Goal: Task Accomplishment & Management: Manage account settings

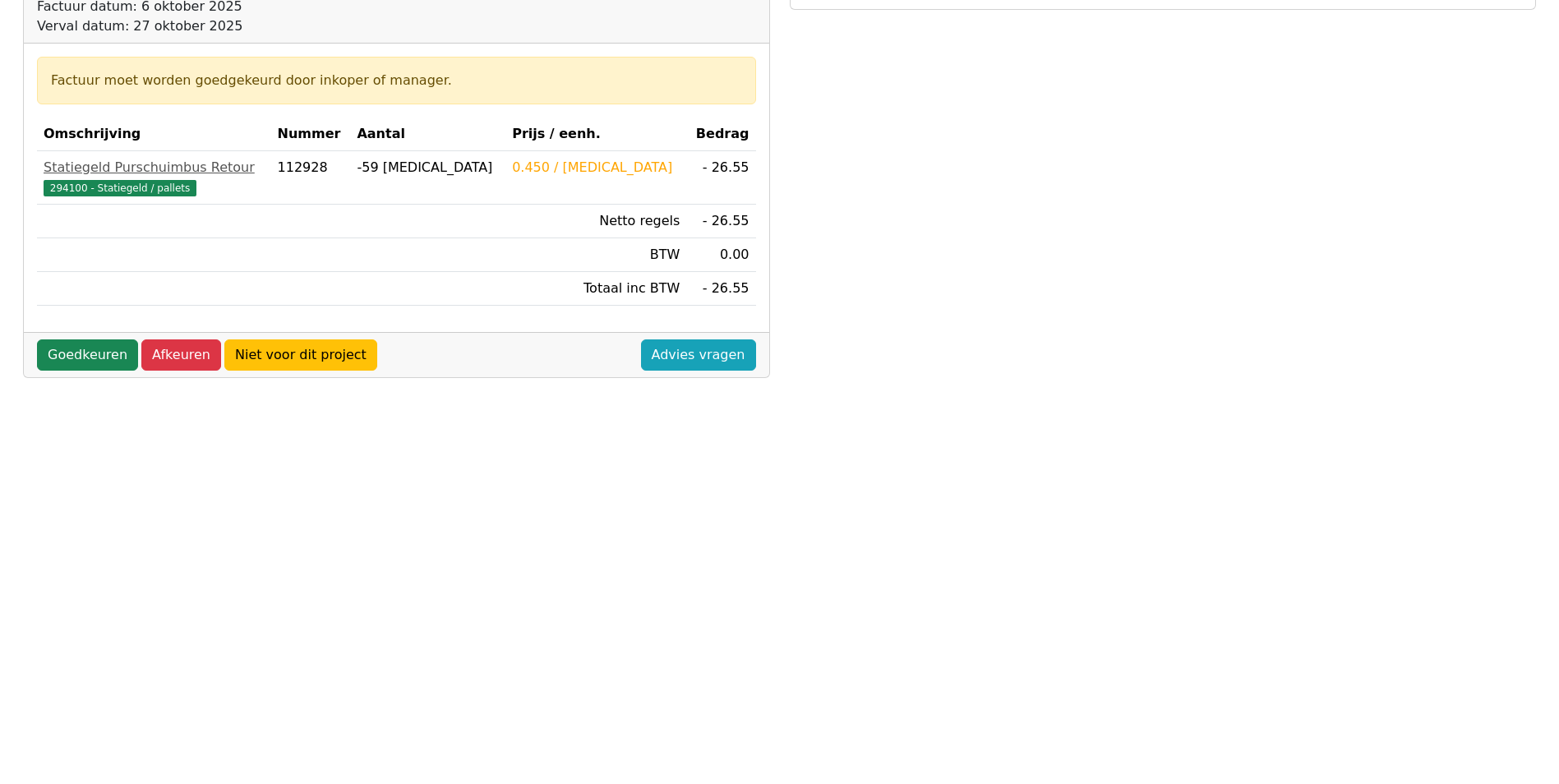
scroll to position [246, 0]
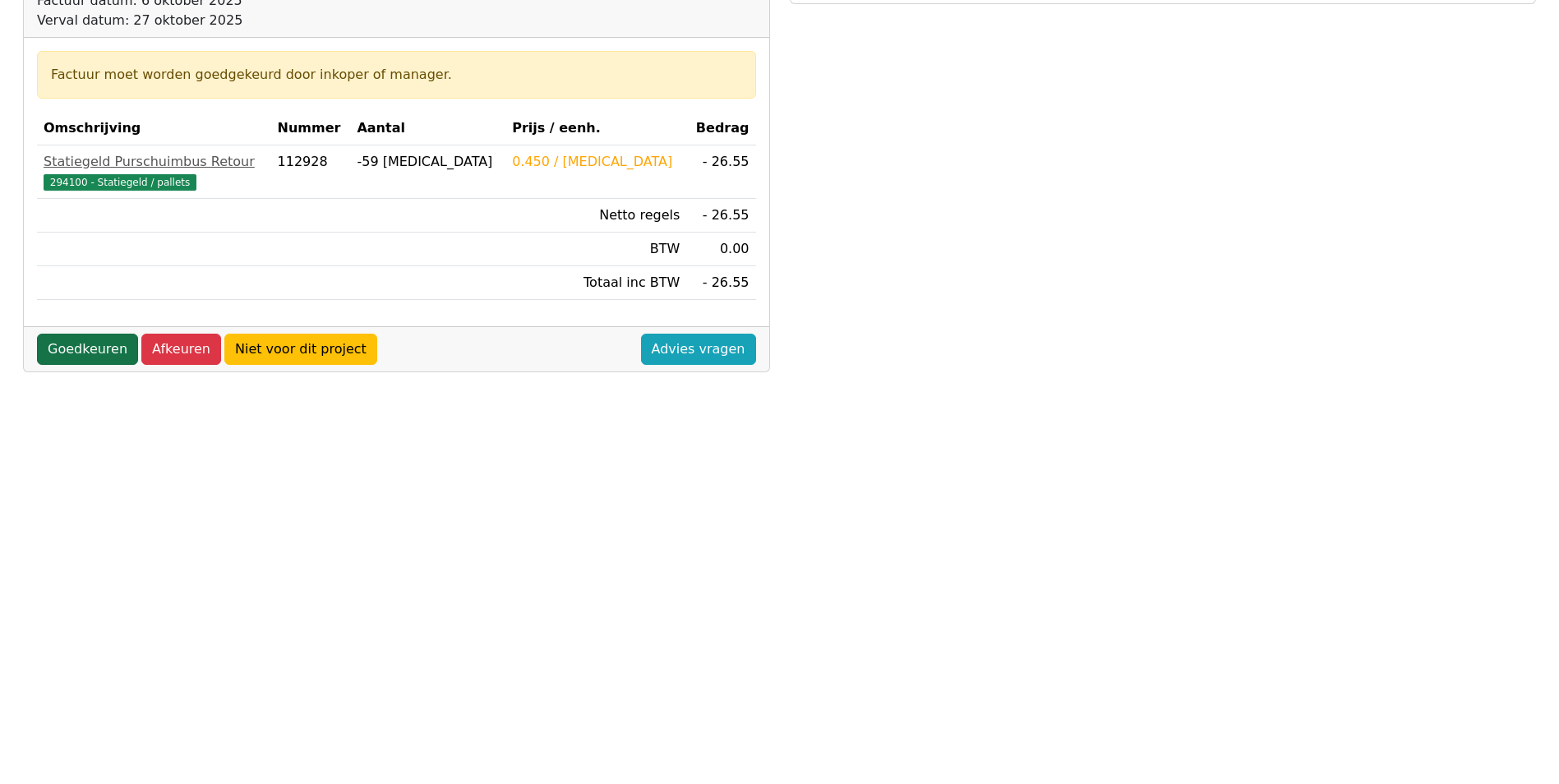
click at [75, 349] on link "Goedkeuren" at bounding box center [88, 349] width 101 height 32
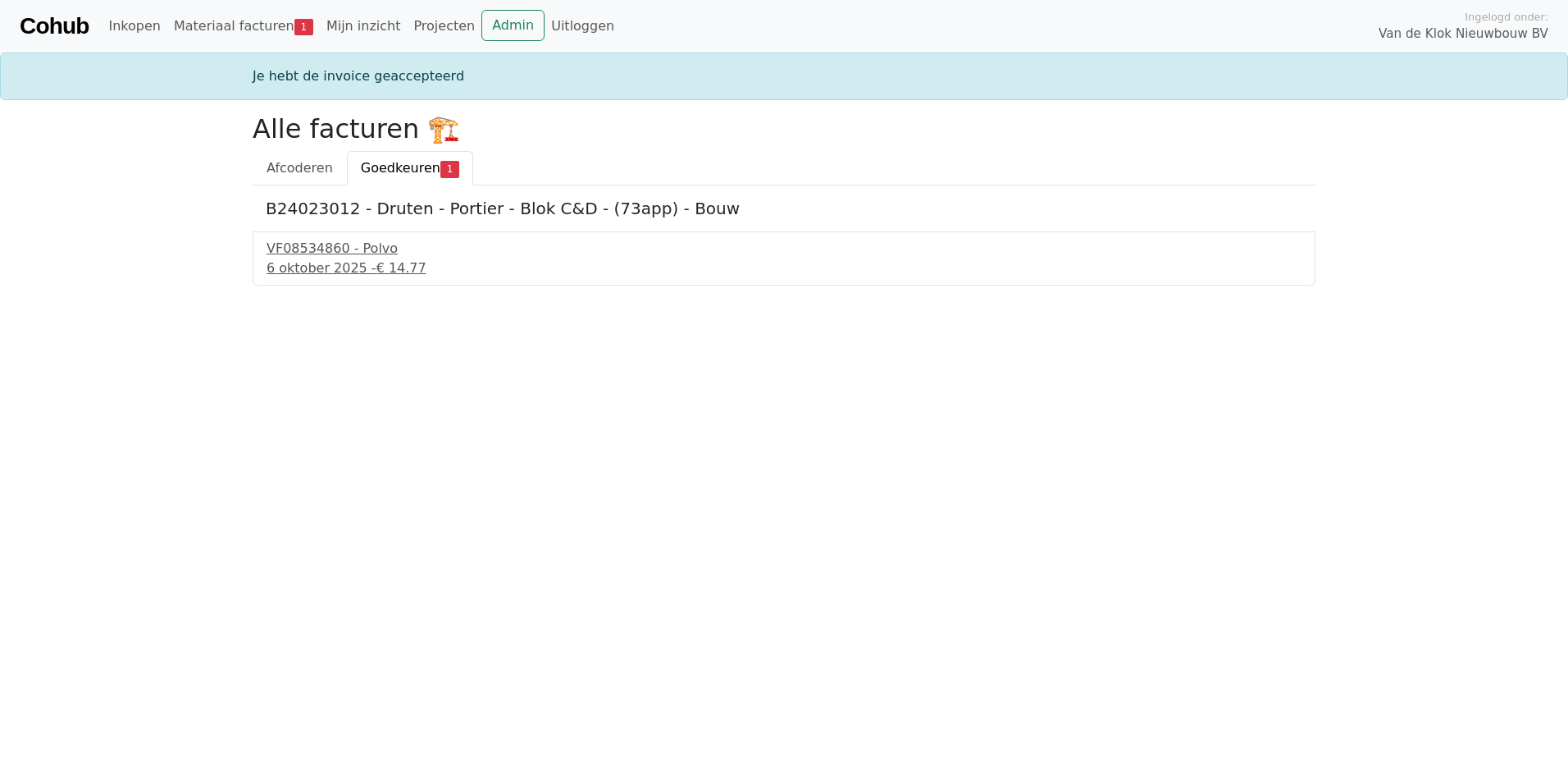
click at [393, 167] on span "Goedkeuren" at bounding box center [399, 168] width 79 height 15
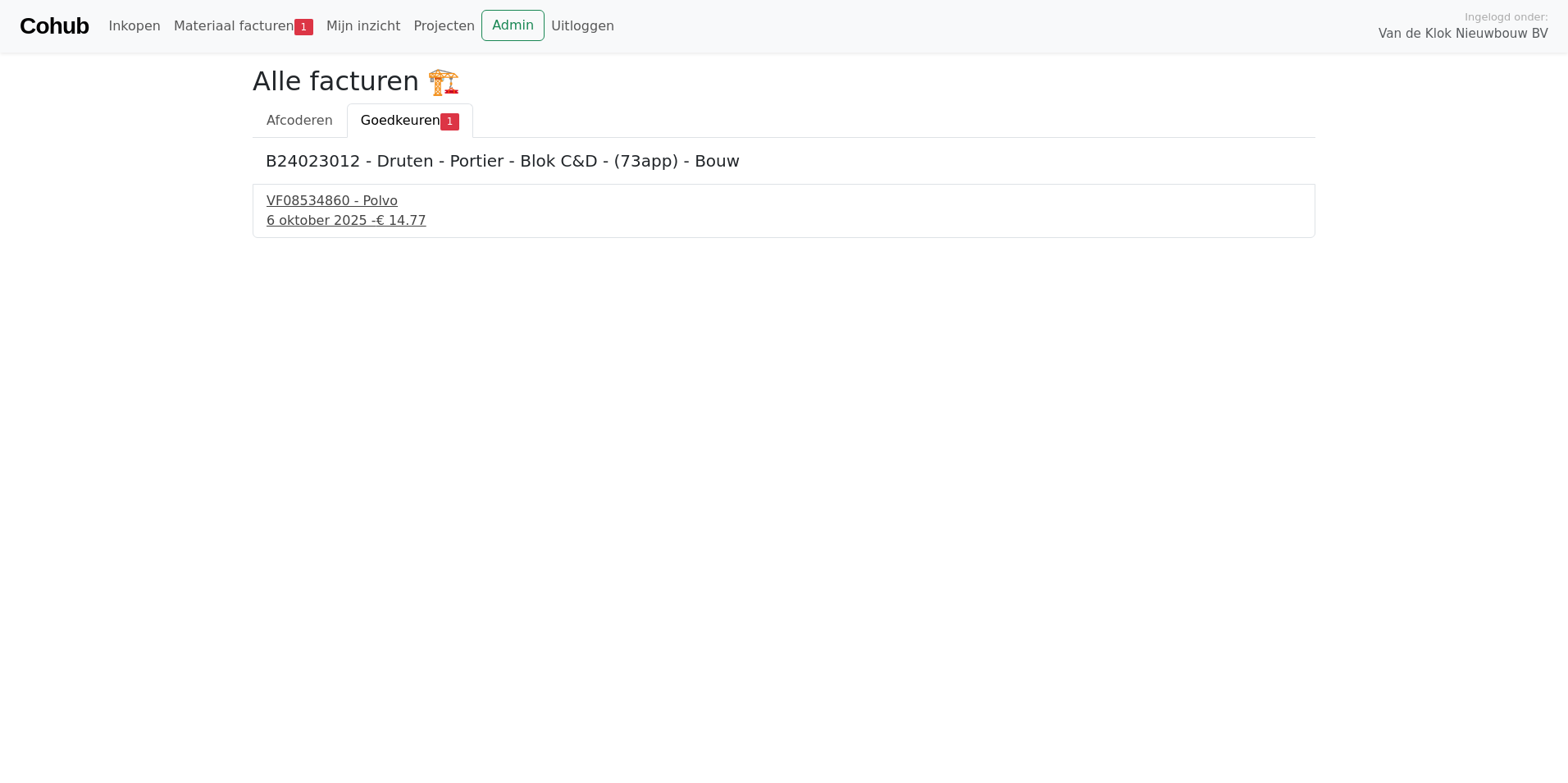
click at [332, 215] on div "[DATE] - € 14.77" at bounding box center [784, 220] width 1035 height 20
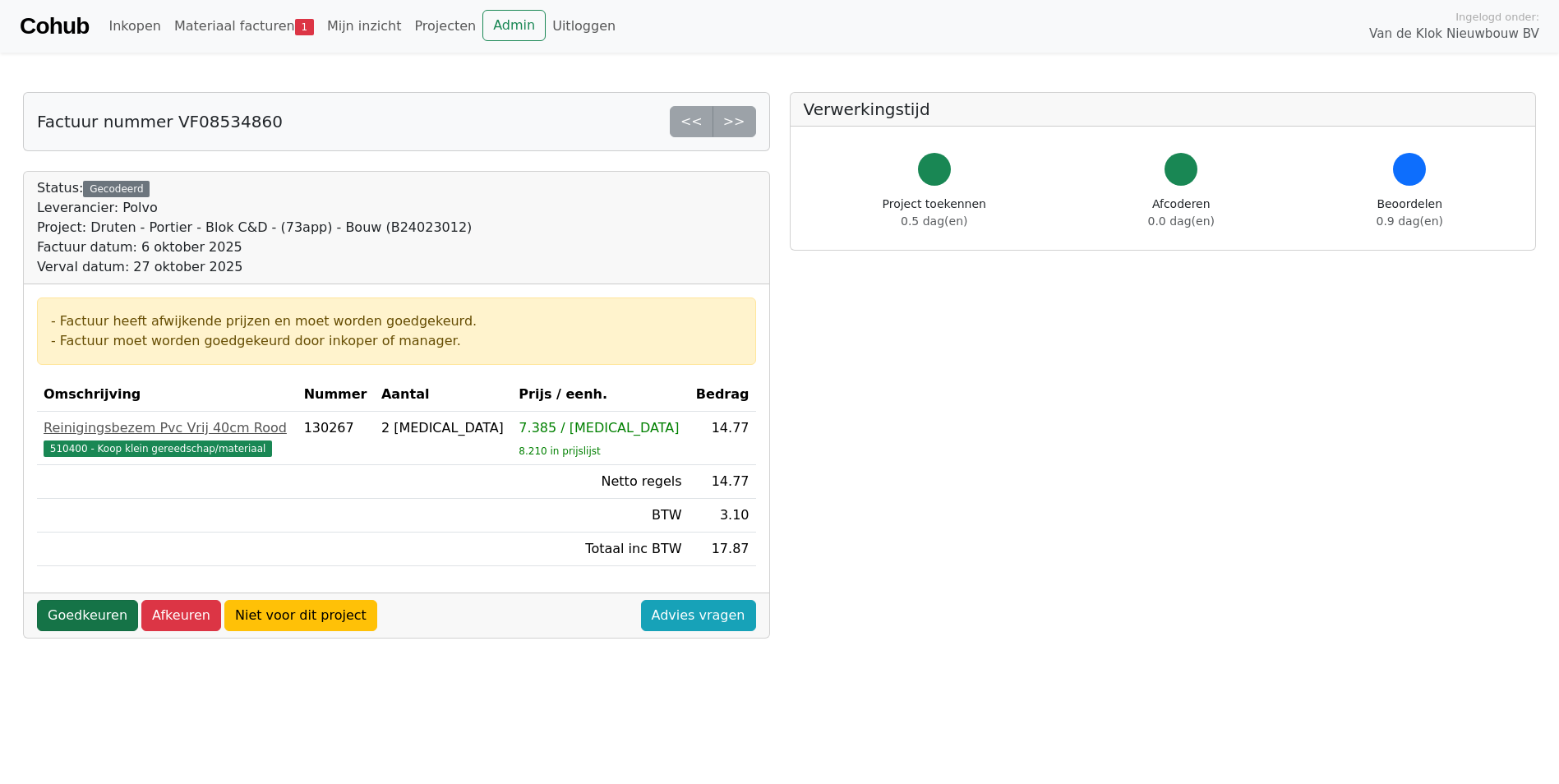
click at [75, 614] on link "Goedkeuren" at bounding box center [88, 615] width 101 height 32
